Goal: Information Seeking & Learning: Learn about a topic

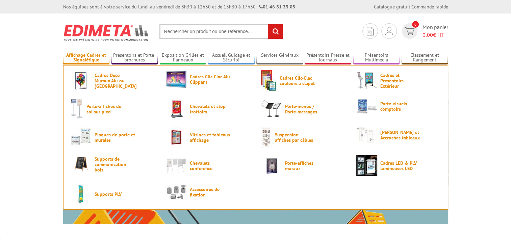
click at [83, 57] on link "Affichage Cadres et Signalétique" at bounding box center [86, 57] width 47 height 11
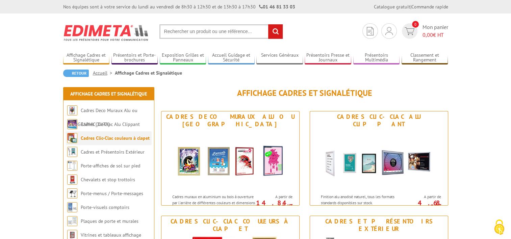
click at [122, 138] on link "Cadres Clic-Clac couleurs à clapet" at bounding box center [115, 138] width 69 height 6
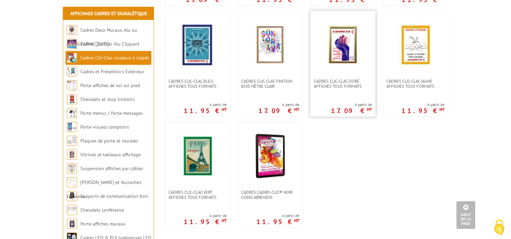
scroll to position [270, 0]
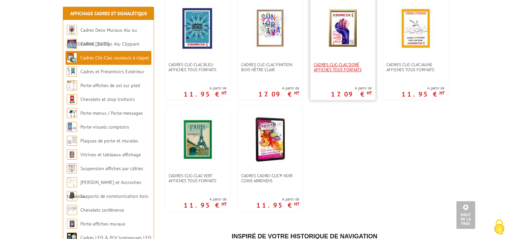
click at [337, 69] on span "Cadres clic-clac doré affiches tous formats" at bounding box center [343, 67] width 58 height 10
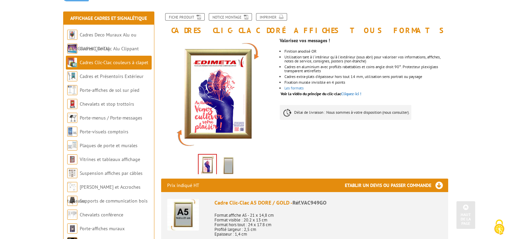
scroll to position [68, 0]
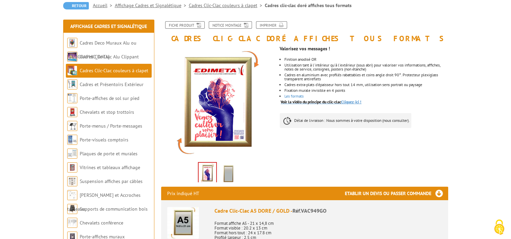
click at [355, 101] on link "Voir la vidéo du principe du clic-clac Cliquez-ici !" at bounding box center [321, 101] width 81 height 5
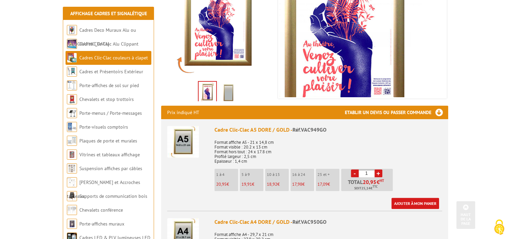
scroll to position [169, 0]
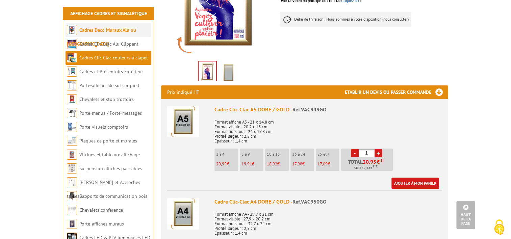
click at [96, 29] on link "Cadres Deco Muraux Alu ou [GEOGRAPHIC_DATA]" at bounding box center [101, 37] width 69 height 20
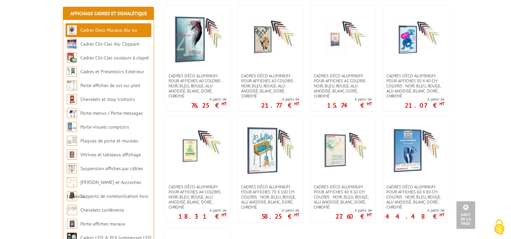
scroll to position [608, 0]
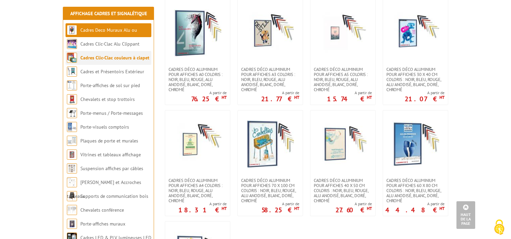
click at [115, 56] on link "Cadres Clic-Clac couleurs à clapet" at bounding box center [114, 58] width 69 height 6
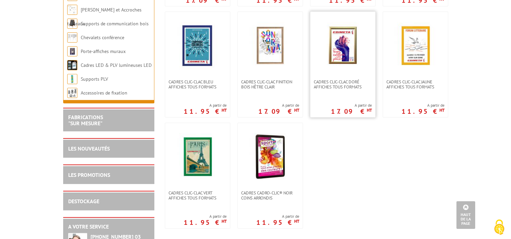
scroll to position [270, 0]
